Goal: Communication & Community: Share content

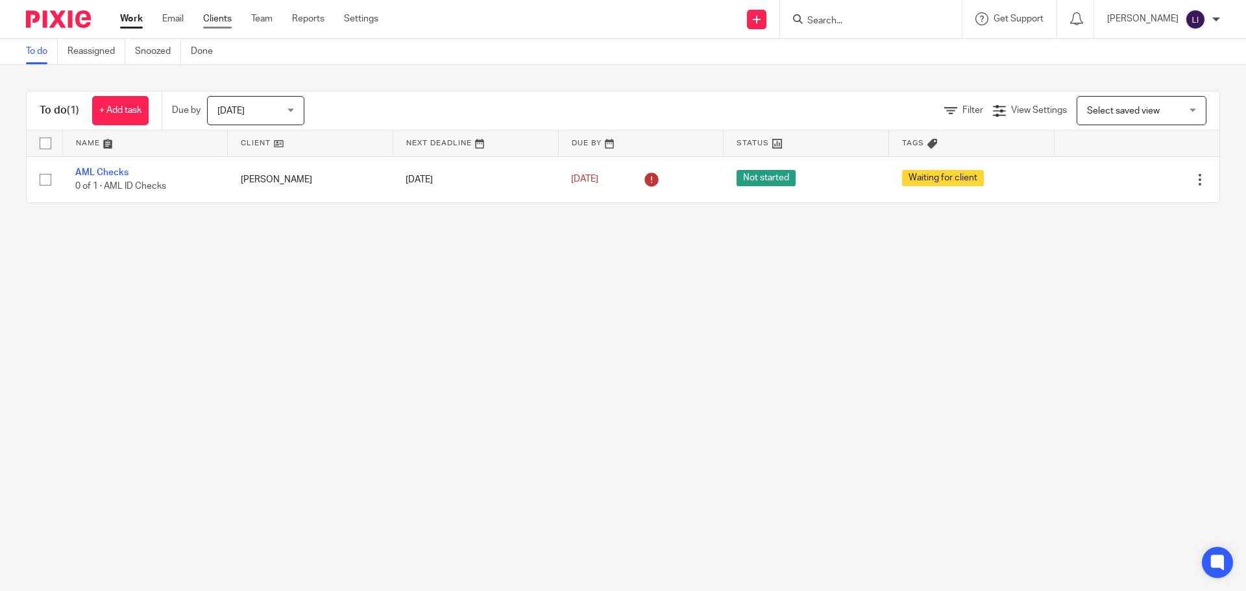
click at [223, 22] on link "Clients" at bounding box center [217, 18] width 29 height 13
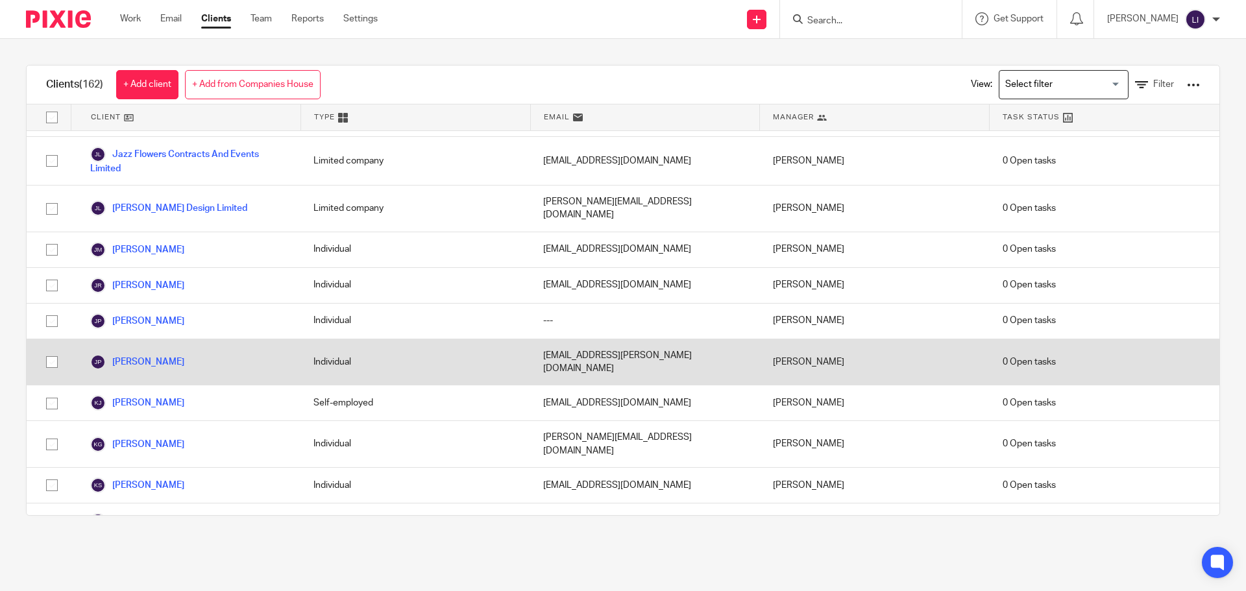
scroll to position [3114, 0]
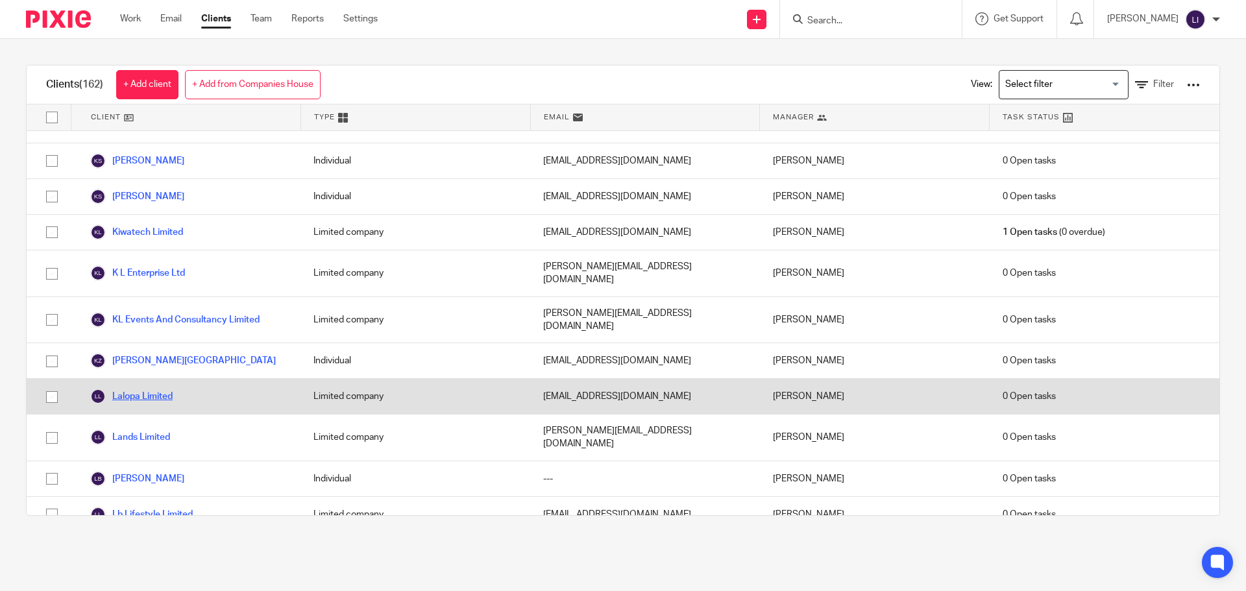
click at [160, 389] on link "Lalopa Limited" at bounding box center [131, 397] width 82 height 16
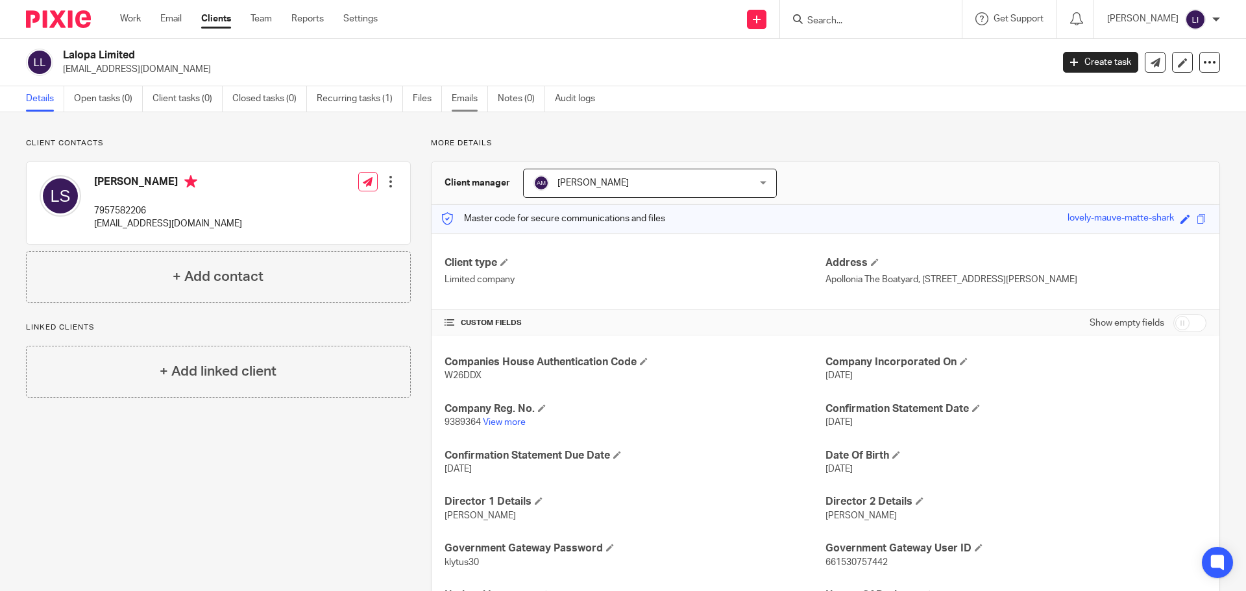
click at [472, 95] on link "Emails" at bounding box center [470, 98] width 36 height 25
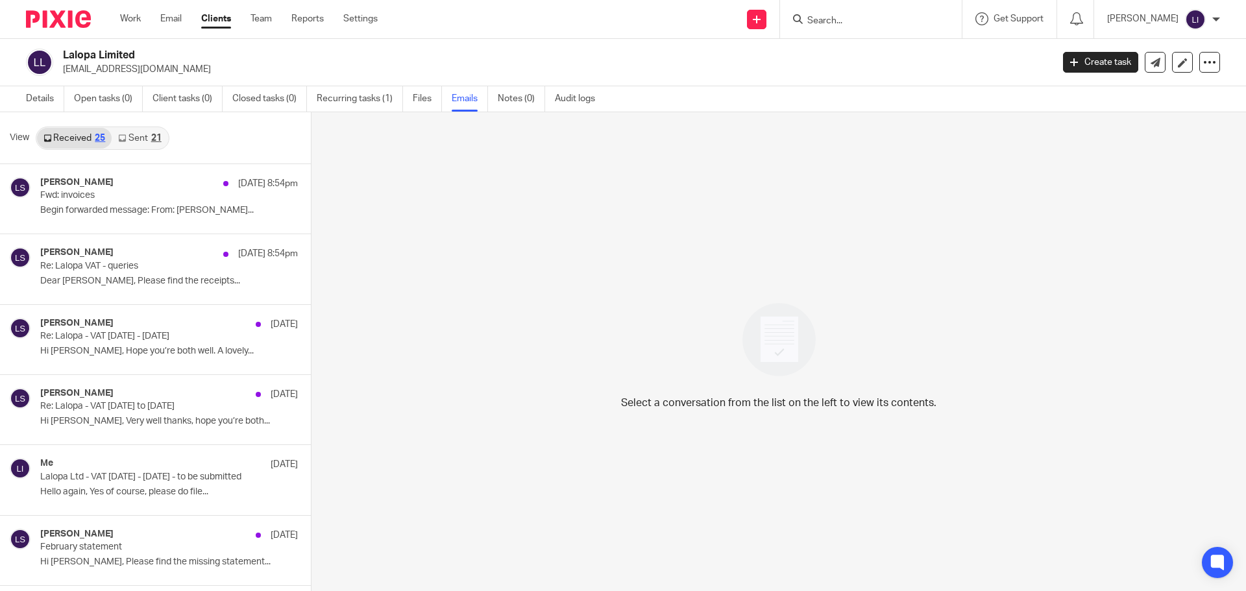
click at [133, 138] on link "Sent 21" at bounding box center [140, 138] width 56 height 21
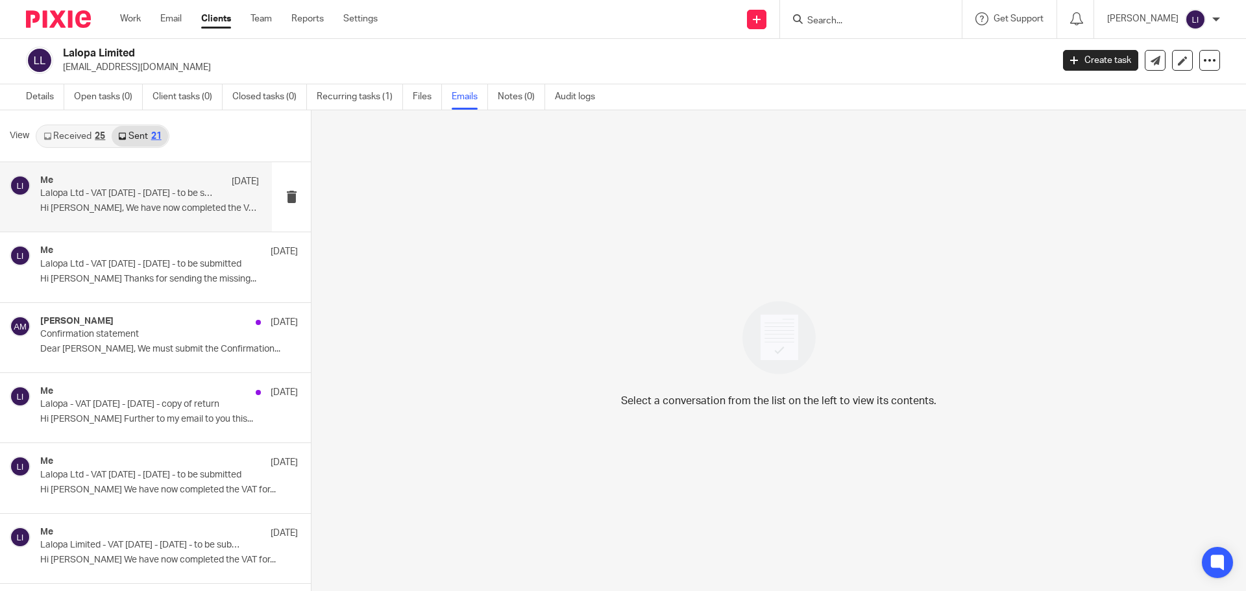
click at [107, 200] on div "Me 24 Jun Lalopa Ltd - VAT 01.03.25 - 31.05.25 - to be submitted Hi Laura, We h…" at bounding box center [149, 196] width 219 height 43
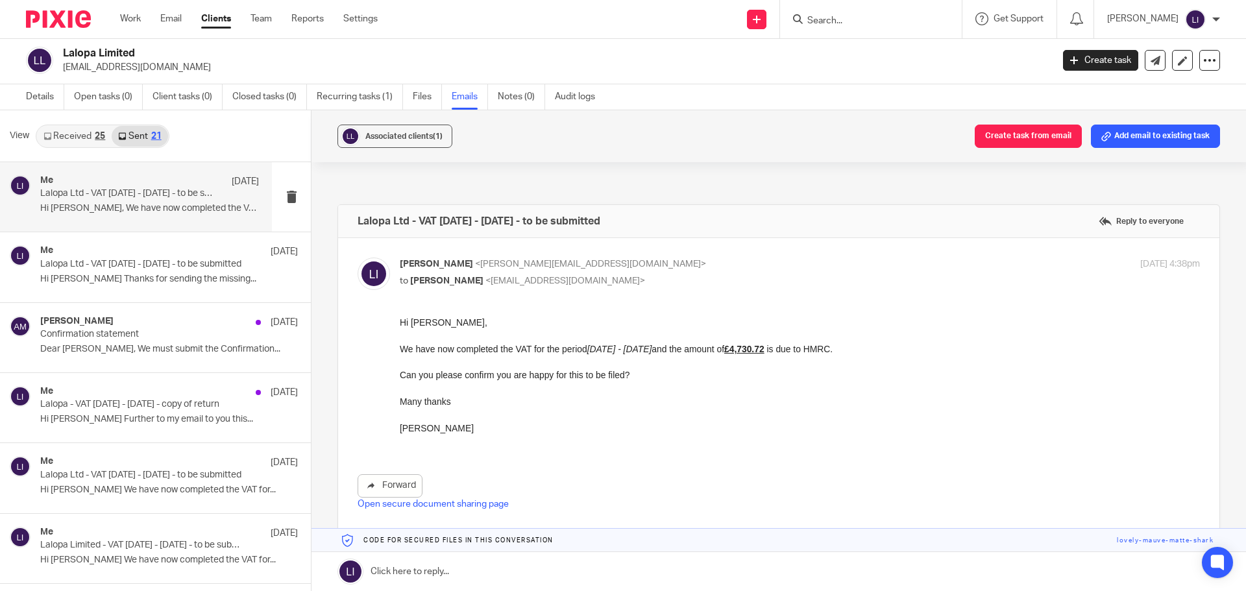
scroll to position [0, 0]
drag, startPoint x: 794, startPoint y: 638, endPoint x: 487, endPoint y: 439, distance: 365.5
drag, startPoint x: 796, startPoint y: 642, endPoint x: 466, endPoint y: 443, distance: 385.7
click at [472, 433] on p "[PERSON_NAME]" at bounding box center [800, 428] width 800 height 13
drag, startPoint x: 795, startPoint y: 638, endPoint x: 447, endPoint y: 401, distance: 421.3
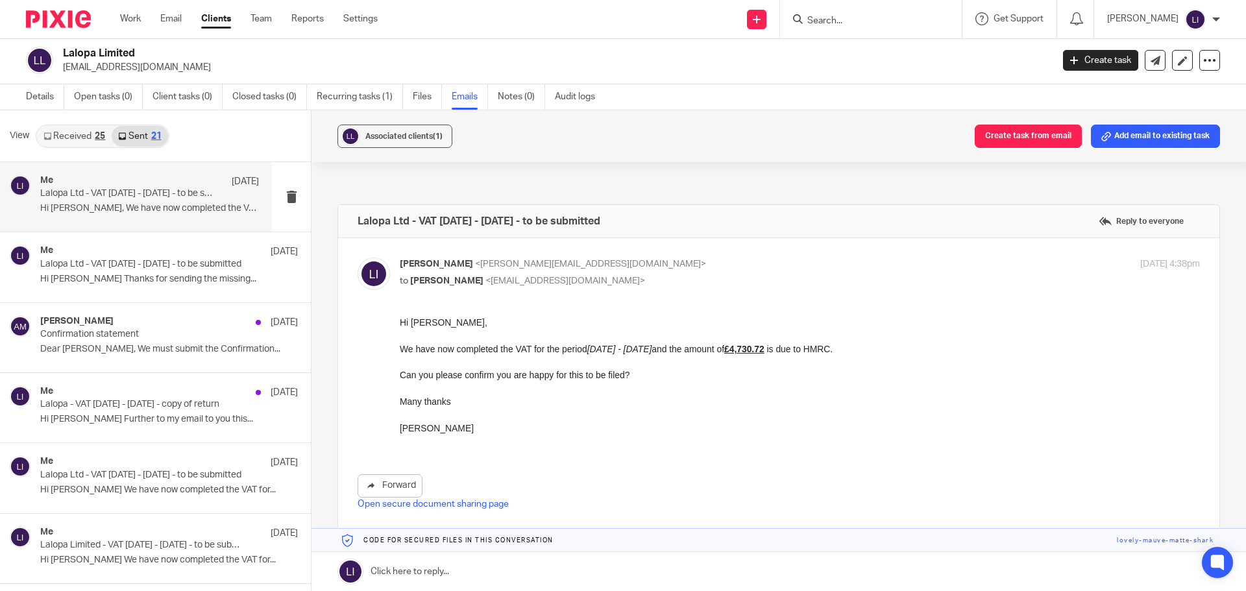
click at [447, 402] on p "Many thanks" at bounding box center [800, 401] width 800 height 13
click at [428, 353] on p "We have now completed the VAT for the period 01.03.25 - 31.05.25 and the amount…" at bounding box center [800, 349] width 800 height 13
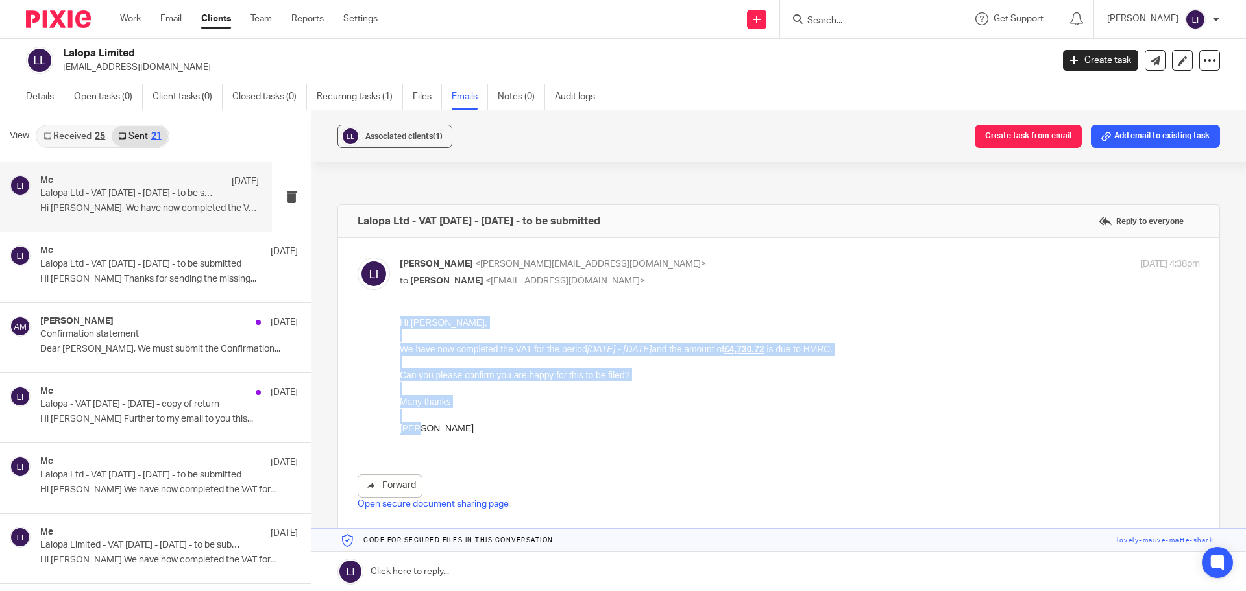
drag, startPoint x: 400, startPoint y: 322, endPoint x: 474, endPoint y: 426, distance: 127.8
click at [474, 426] on div "Hi Laura, We have now completed the VAT for the period 01.03.25 - 31.05.25 and …" at bounding box center [800, 382] width 800 height 132
copy div "Hi Laura, We have now completed the VAT for the period 01.03.25 - 31.05.25 and …"
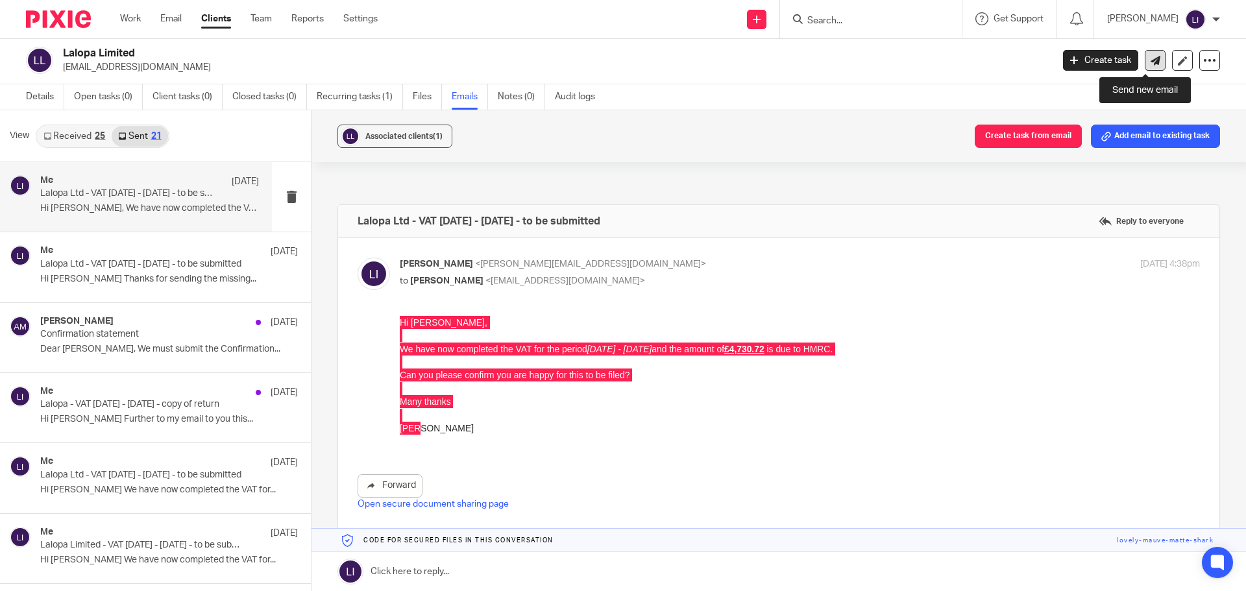
click at [1150, 62] on icon at bounding box center [1155, 61] width 10 height 10
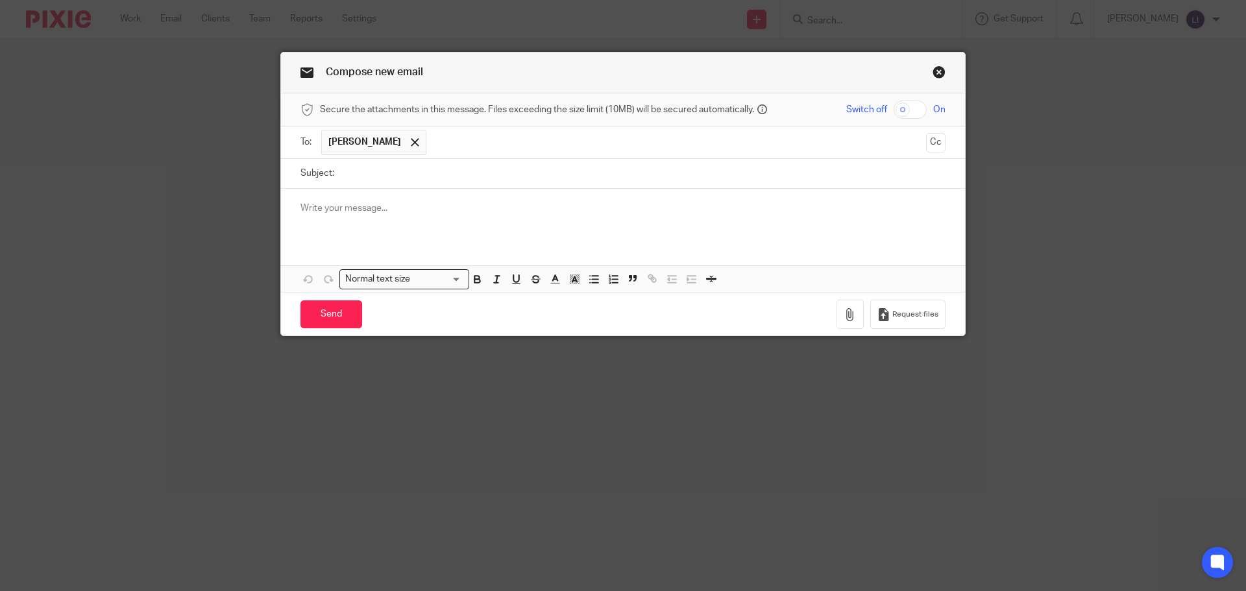
click at [376, 206] on p at bounding box center [622, 208] width 645 height 13
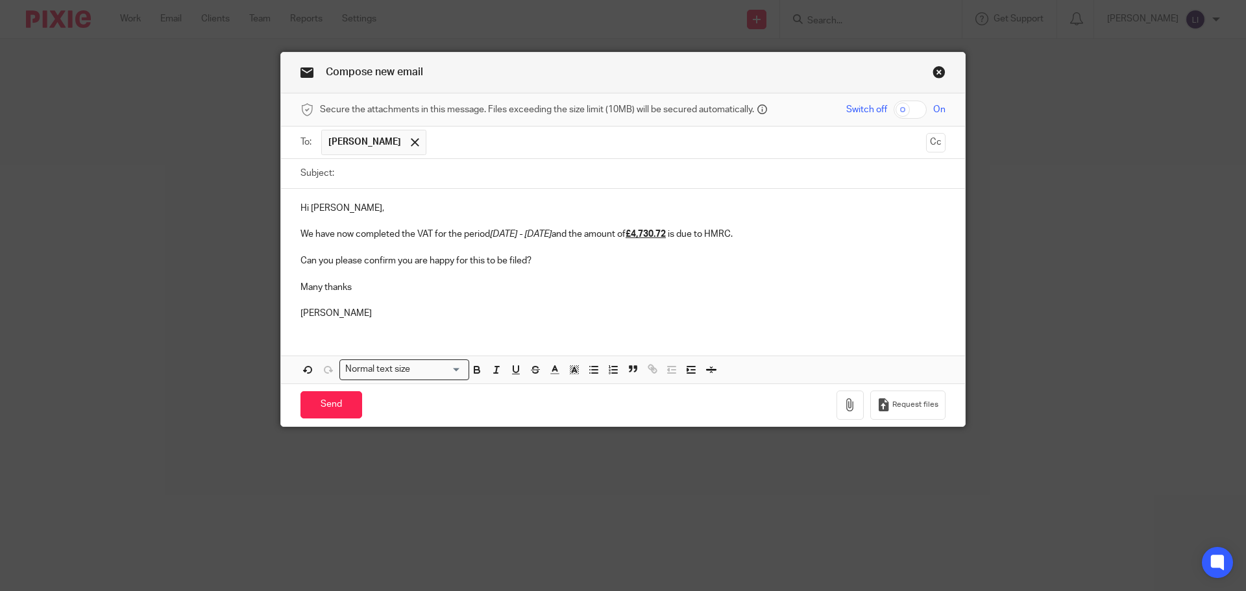
click at [511, 233] on em "[DATE] - [DATE]" at bounding box center [521, 234] width 62 height 9
click at [668, 232] on strong "£4,730.72" at bounding box center [646, 234] width 42 height 9
click at [370, 170] on input "Subject:" at bounding box center [643, 173] width 605 height 29
type input "Lalopa Ltd - VAT [DATE]-[DATE] - to be submitted"
click at [618, 260] on p "Can you please confirm you are happy for this to be filed?" at bounding box center [622, 260] width 645 height 13
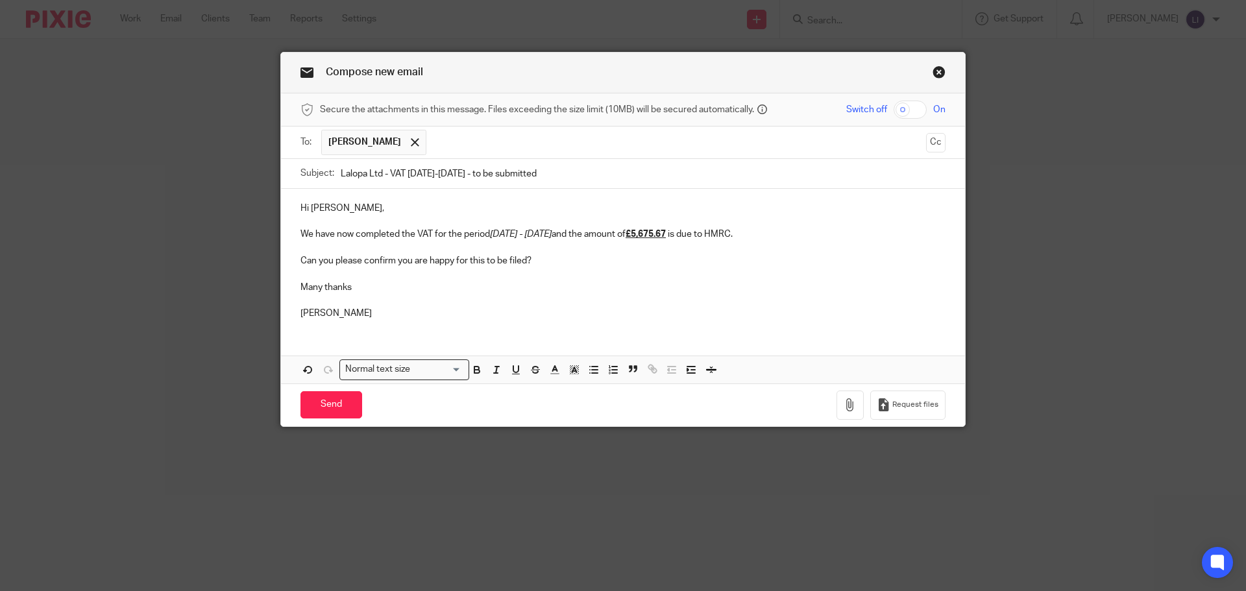
click at [901, 110] on input "checkbox" at bounding box center [909, 110] width 33 height 18
checkbox input "true"
click at [847, 402] on icon "button" at bounding box center [850, 404] width 13 height 13
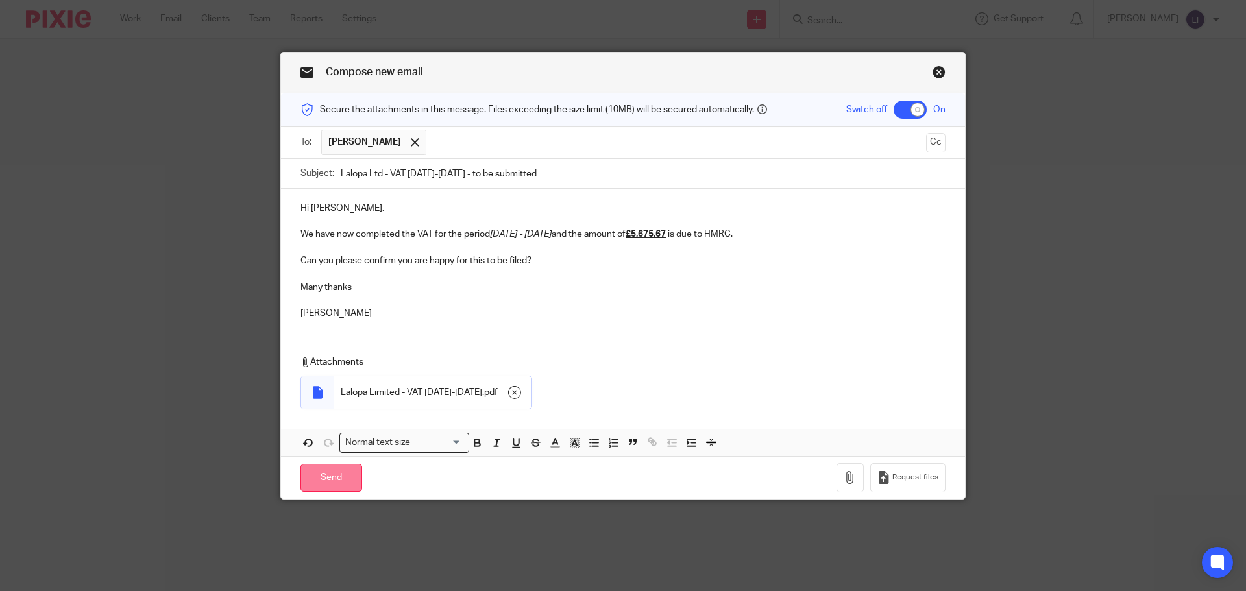
click at [340, 476] on input "Send" at bounding box center [331, 478] width 62 height 28
